Goal: Task Accomplishment & Management: Complete application form

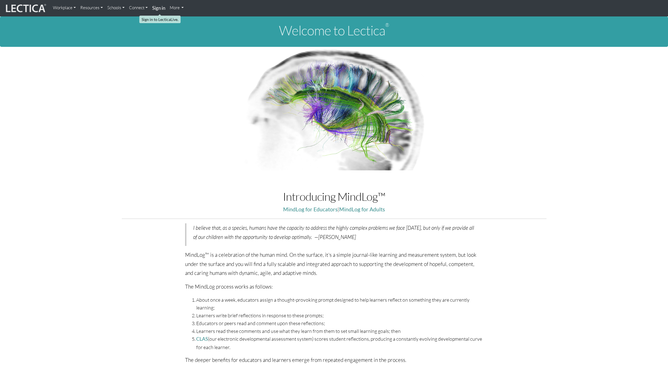
click at [155, 6] on strong "Sign in" at bounding box center [158, 8] width 13 height 6
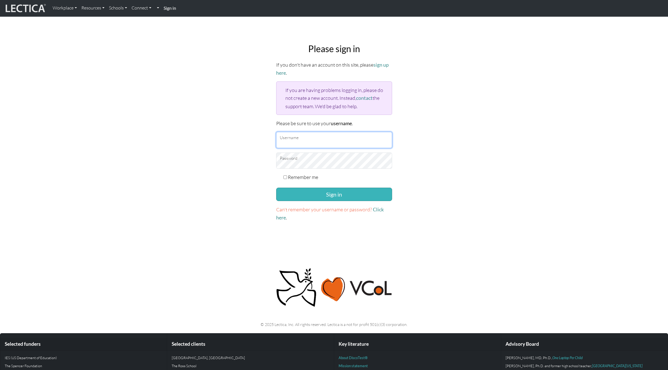
type input "armstrongc"
click at [325, 196] on button "Sign in" at bounding box center [334, 194] width 116 height 13
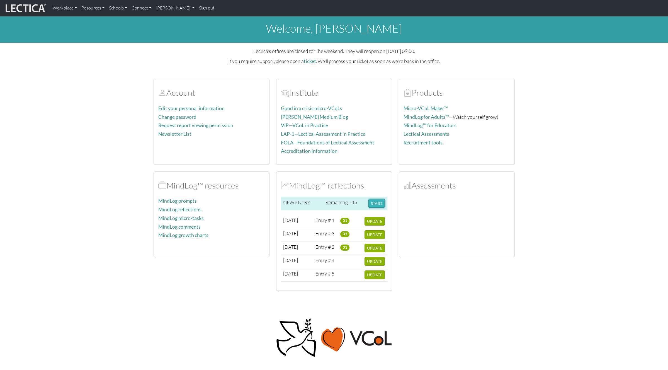
click at [378, 203] on button "START" at bounding box center [377, 203] width 16 height 9
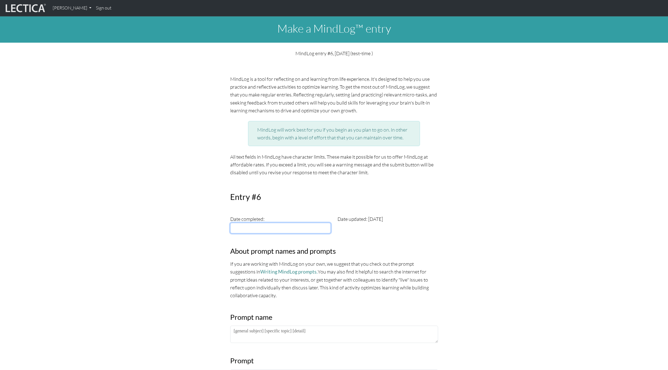
type input "[DATE]"
click at [253, 230] on input "[DATE]" at bounding box center [280, 228] width 101 height 11
click at [299, 250] on td "5" at bounding box center [299, 251] width 11 height 6
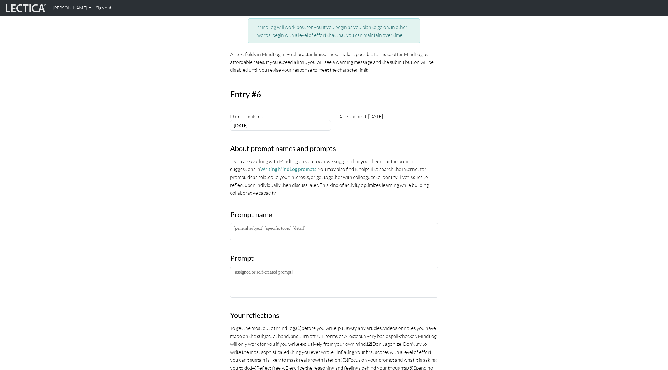
scroll to position [111, 0]
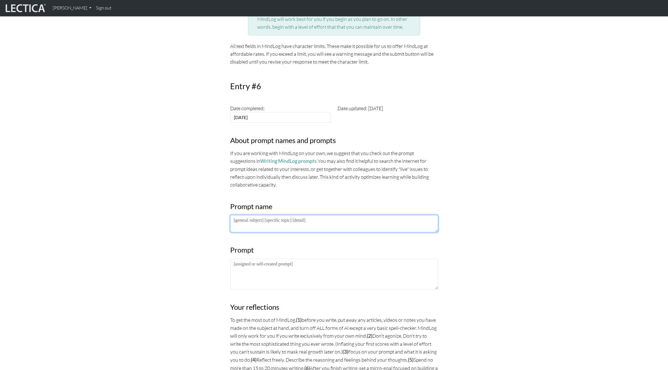
click at [283, 221] on textarea at bounding box center [334, 223] width 208 height 17
paste textarea "PM LDP 2025"
type textarea "PM LDP 2025"
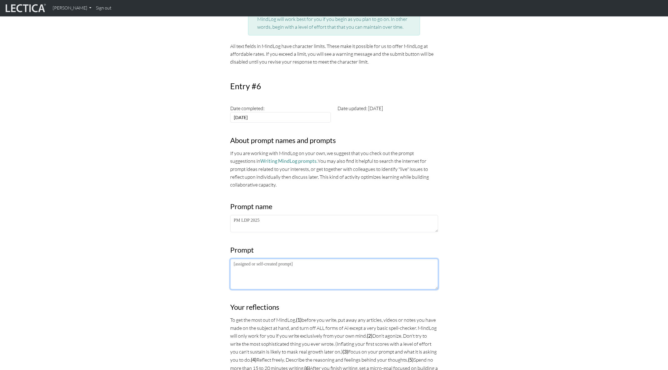
click at [249, 269] on textarea at bounding box center [334, 274] width 208 height 31
paste textarea "Extrospective: What I am noticing about the lectures/frameworks/practices is… I…"
type textarea "Extrospective: What I am noticing about the lectures/frameworks/practices is… I…"
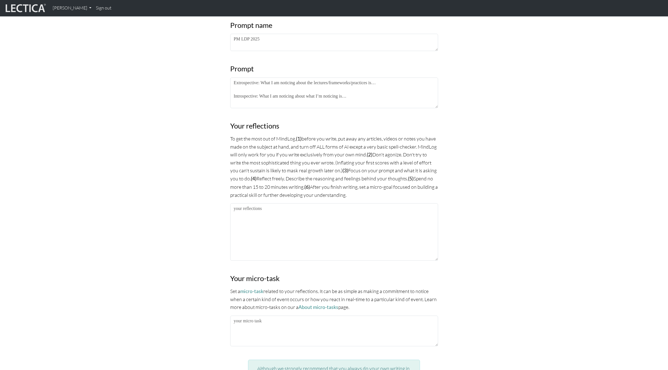
scroll to position [298, 0]
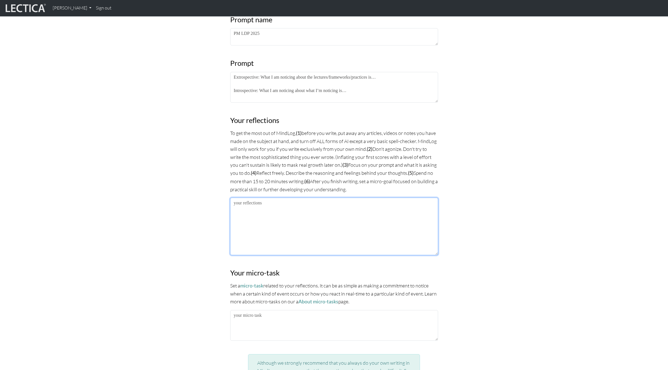
click at [256, 234] on textarea at bounding box center [334, 226] width 208 height 57
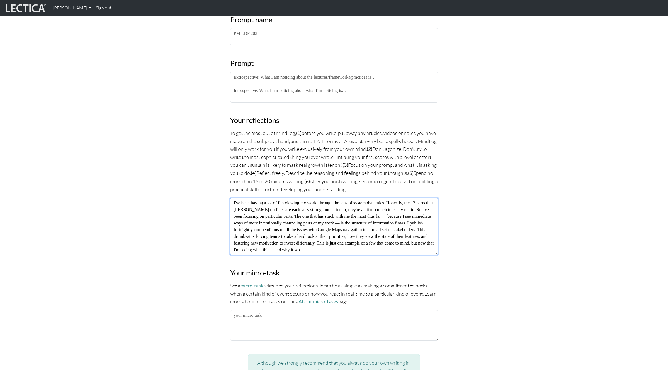
scroll to position [4, 0]
type textarea "I've been having a lot of fun viewing my world through the lens of system dynam…"
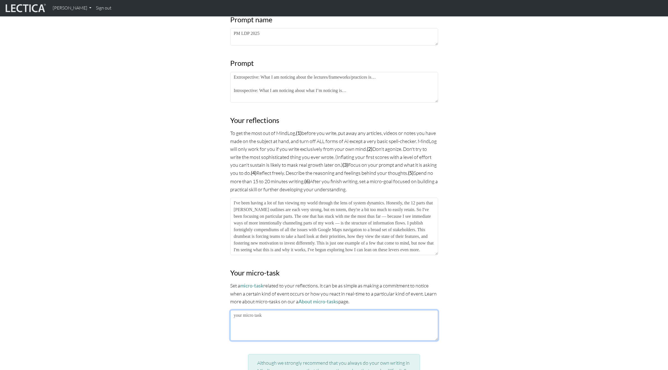
click at [255, 325] on textarea at bounding box center [334, 325] width 208 height 31
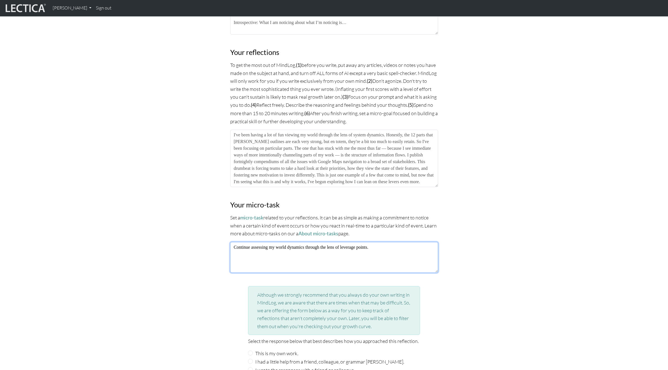
scroll to position [540, 0]
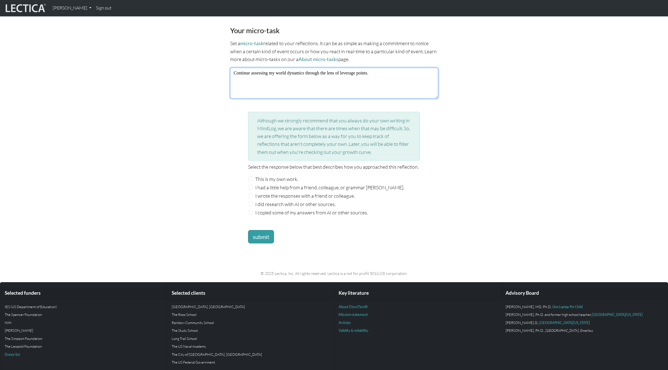
type textarea "Continue assessing my world dynamics through the lens of leverage points."
click at [253, 177] on div "This is my own work." at bounding box center [334, 179] width 172 height 8
click at [250, 178] on input "This is my own work." at bounding box center [250, 178] width 5 height 5
radio input "true"
click at [267, 239] on button "submit" at bounding box center [261, 236] width 26 height 13
